Goal: Task Accomplishment & Management: Use online tool/utility

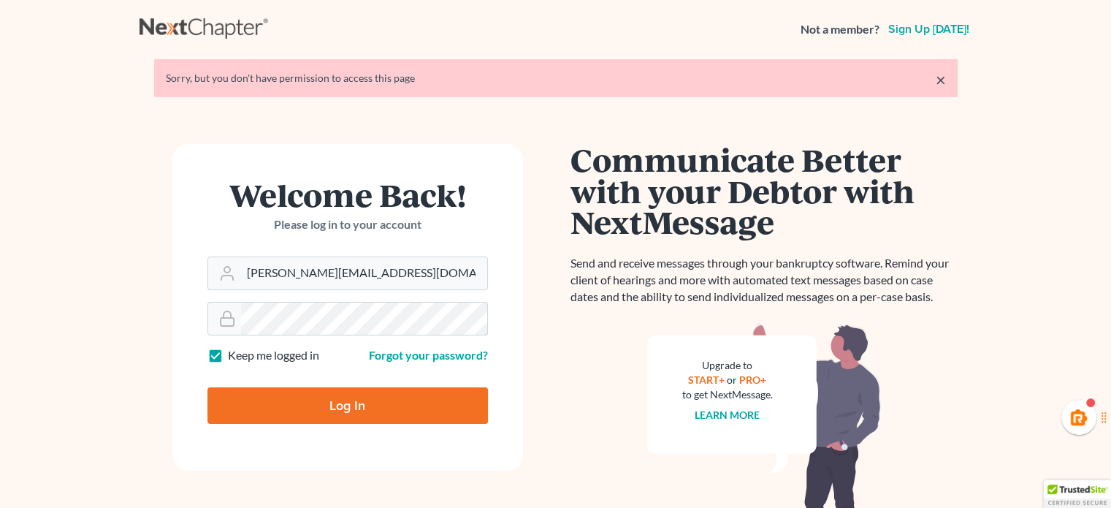
click at [207, 387] on input "Log In" at bounding box center [347, 405] width 280 height 37
type input "Thinking..."
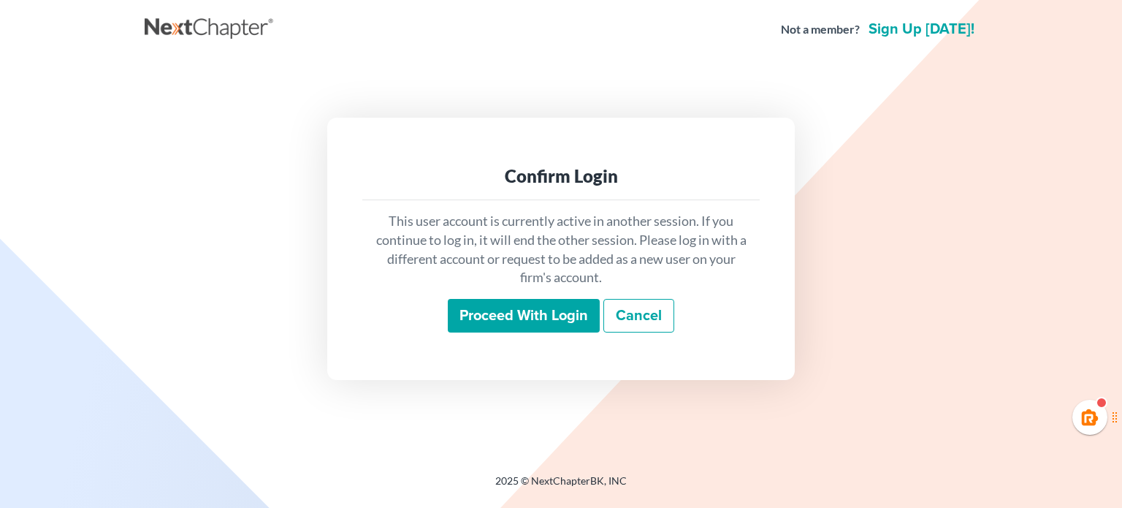
click at [525, 318] on input "Proceed with login" at bounding box center [524, 316] width 152 height 34
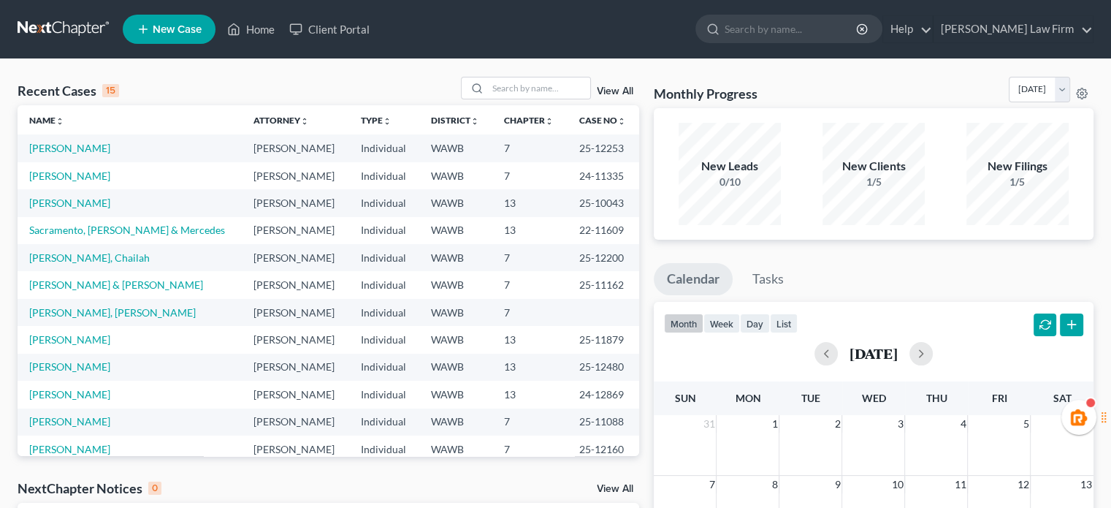
click at [83, 136] on td "[PERSON_NAME]" at bounding box center [130, 147] width 224 height 27
click at [83, 139] on td "Nila-Santos, Edwin" at bounding box center [130, 147] width 224 height 27
click at [82, 144] on link "Nila-Santos, Edwin" at bounding box center [69, 148] width 81 height 12
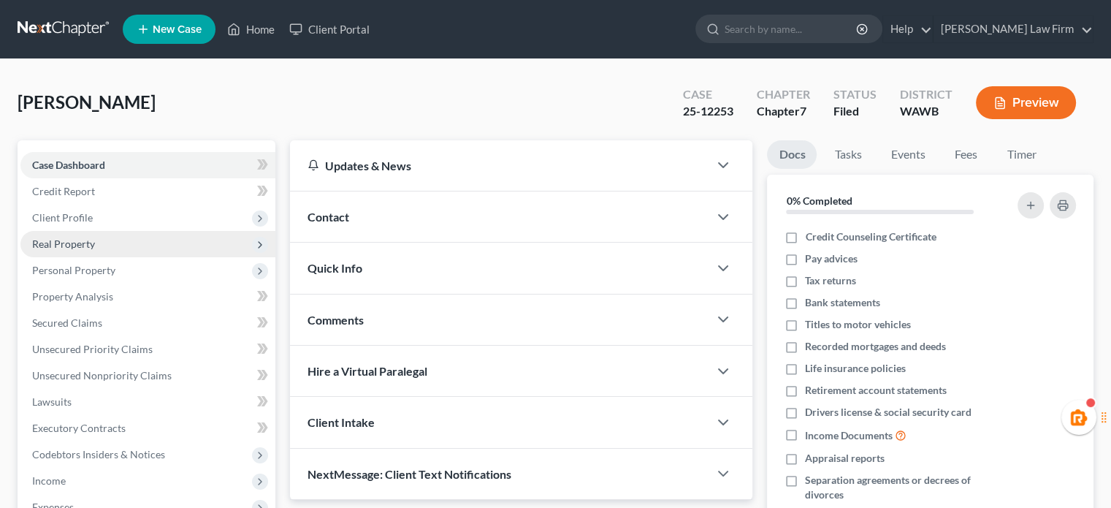
click at [74, 237] on span "Real Property" at bounding box center [63, 243] width 63 height 12
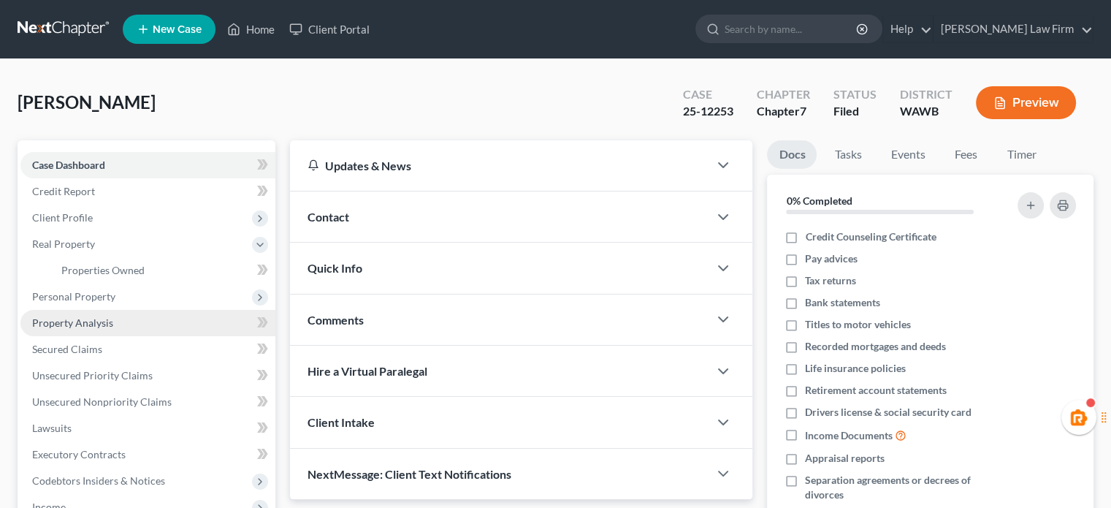
click at [77, 310] on link "Property Analysis" at bounding box center [147, 323] width 255 height 26
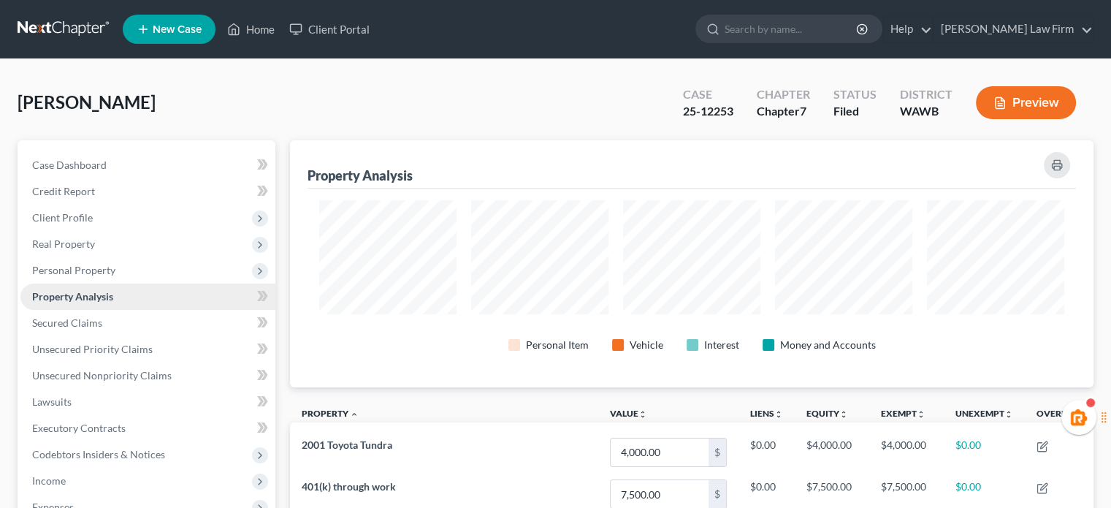
click at [77, 299] on link "Property Analysis" at bounding box center [147, 296] width 255 height 26
click at [88, 310] on link "Secured Claims" at bounding box center [147, 323] width 255 height 26
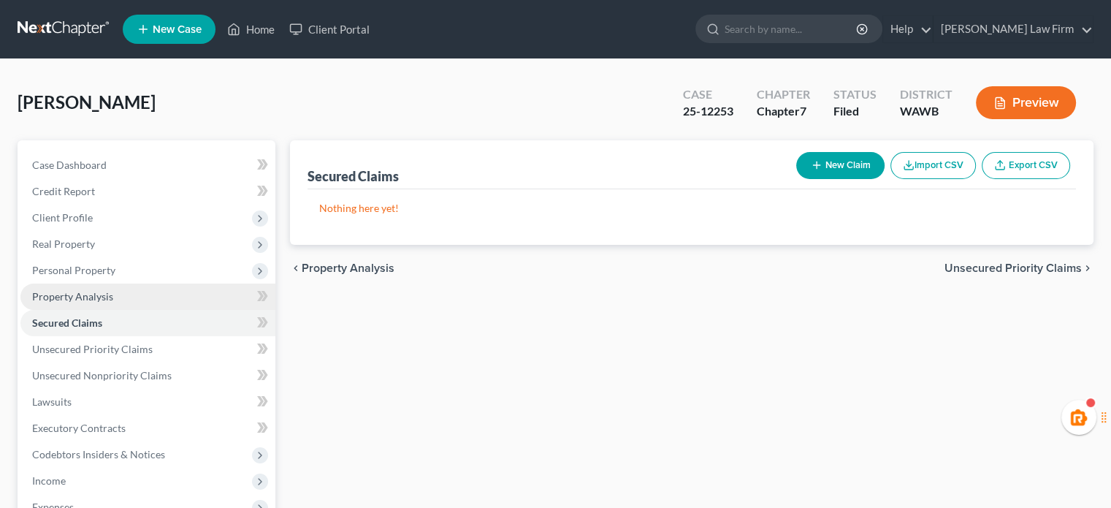
click at [86, 294] on span "Property Analysis" at bounding box center [72, 296] width 81 height 12
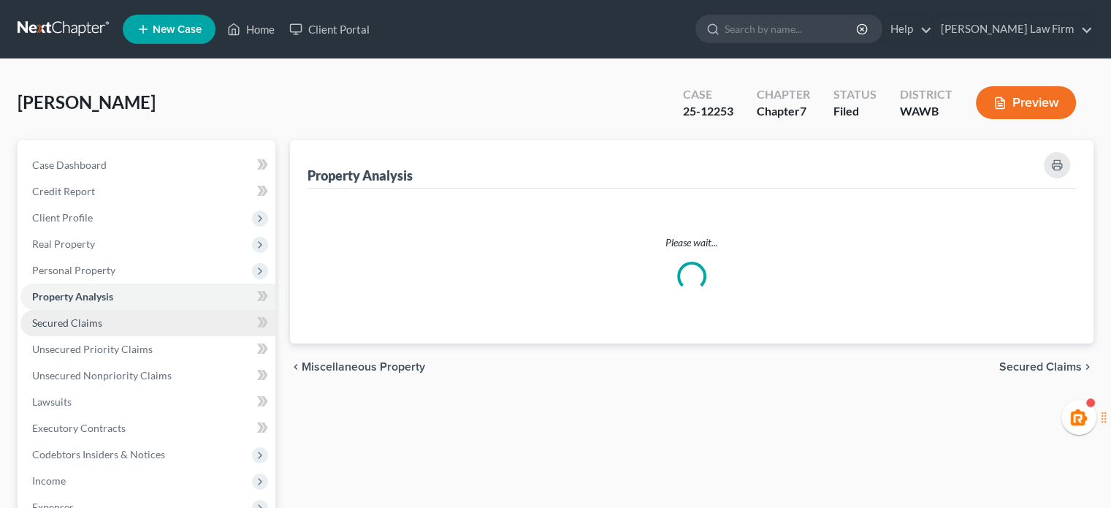
click at [93, 324] on span "Secured Claims" at bounding box center [67, 322] width 70 height 12
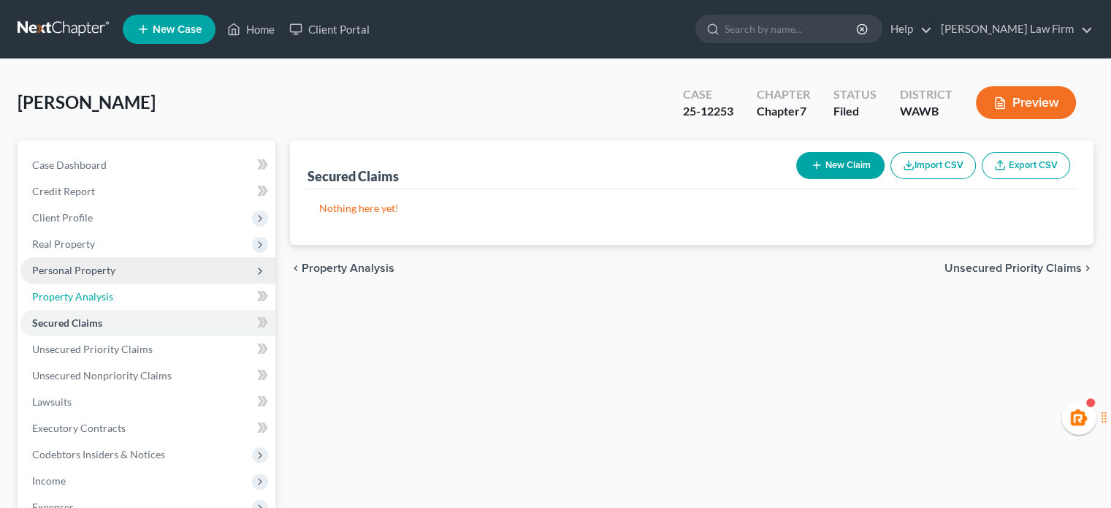
click at [83, 283] on link "Property Analysis" at bounding box center [147, 296] width 255 height 26
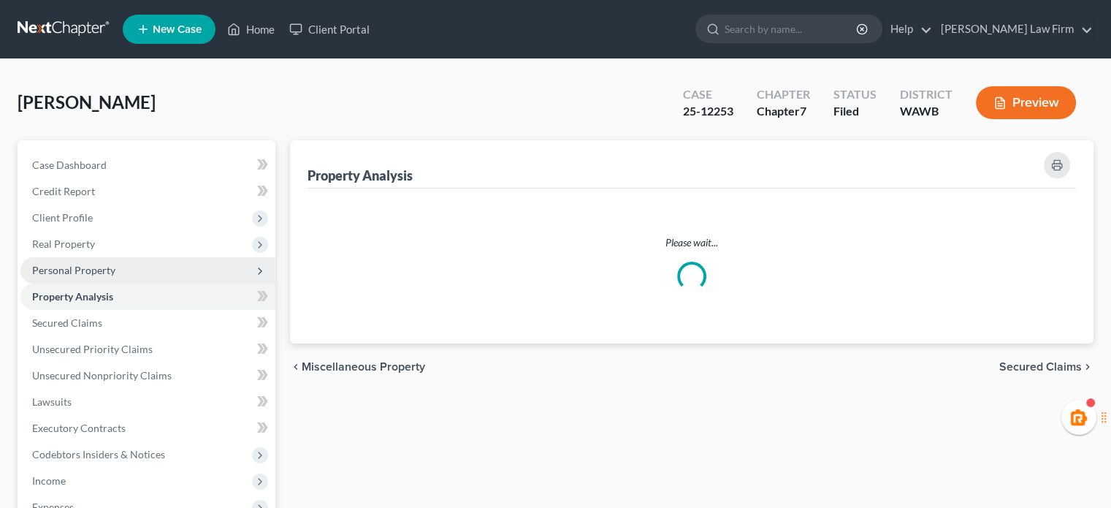
click at [82, 271] on span "Personal Property" at bounding box center [73, 270] width 83 height 12
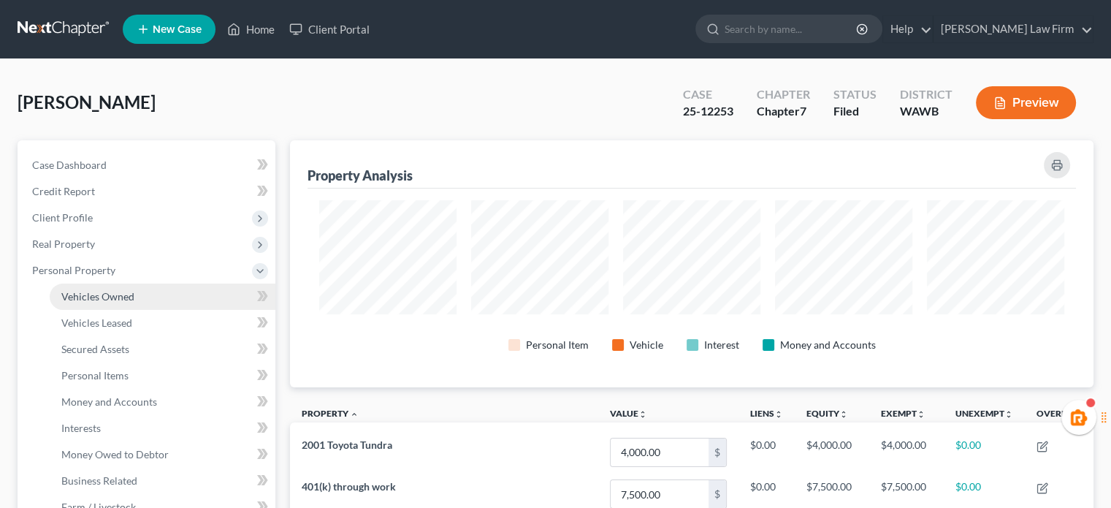
scroll to position [247, 803]
click at [91, 305] on link "Vehicles Owned" at bounding box center [163, 296] width 226 height 26
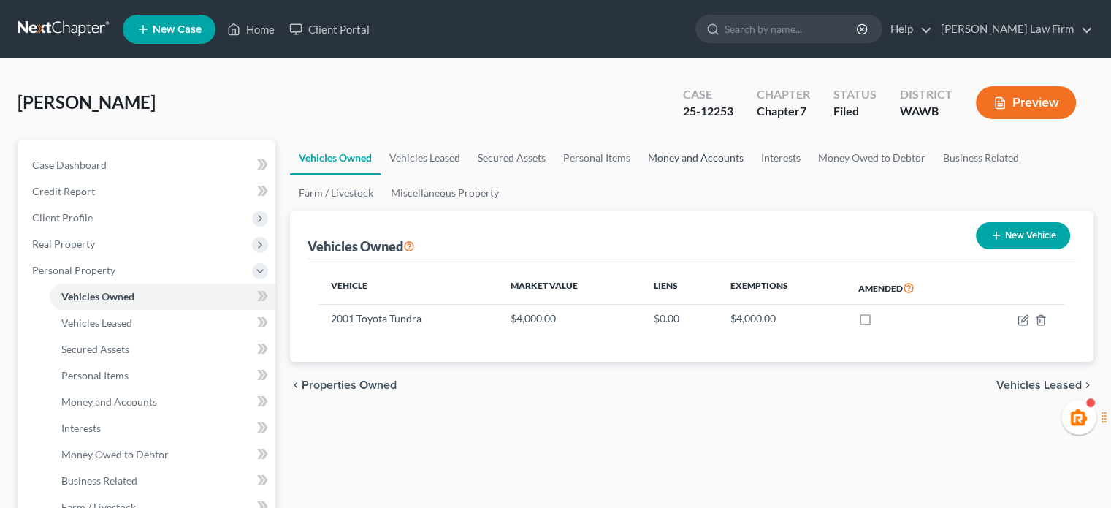
click at [705, 159] on link "Money and Accounts" at bounding box center [695, 157] width 113 height 35
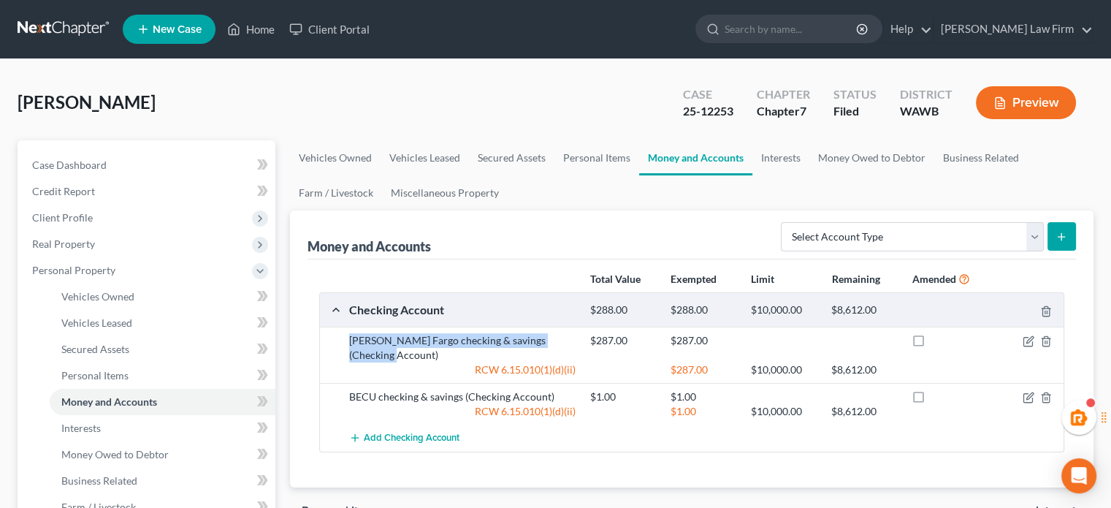
drag, startPoint x: 350, startPoint y: 337, endPoint x: 395, endPoint y: 355, distance: 48.6
click at [393, 355] on div "Wells Fargo checking & savings (Checking Account)" at bounding box center [462, 347] width 241 height 29
click at [436, 100] on div "Nila-Santos, Edwin Upgraded Case 25-12253 Chapter Chapter 7 Status Filed Distri…" at bounding box center [556, 109] width 1076 height 64
click at [83, 26] on link at bounding box center [64, 29] width 93 height 26
